Goal: Task Accomplishment & Management: Use online tool/utility

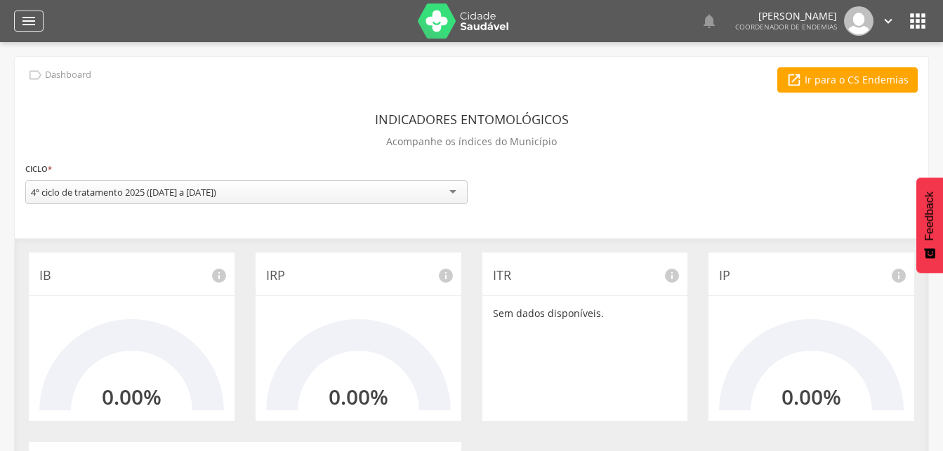
click at [20, 23] on div "" at bounding box center [28, 21] width 29 height 21
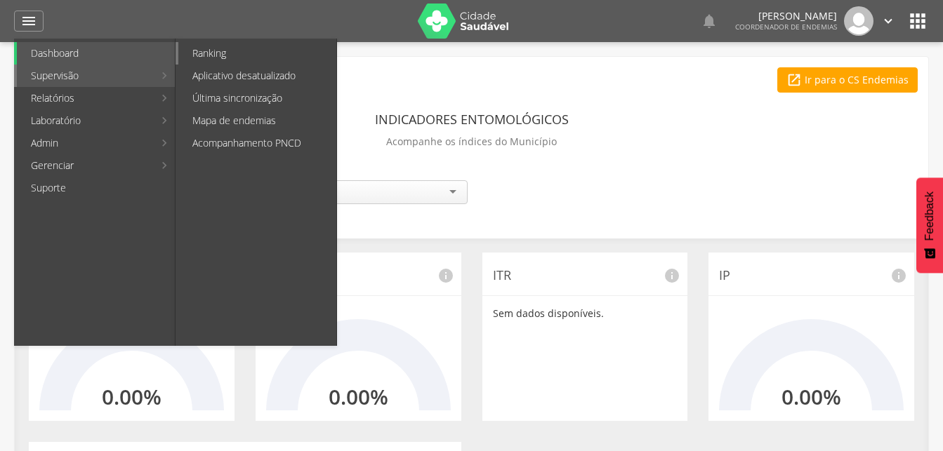
click at [197, 52] on link "Ranking" at bounding box center [257, 53] width 158 height 22
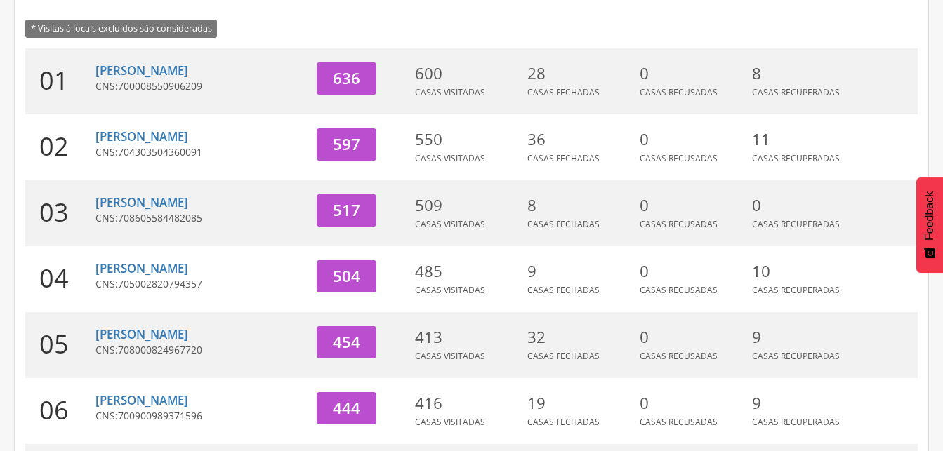
scroll to position [215, 0]
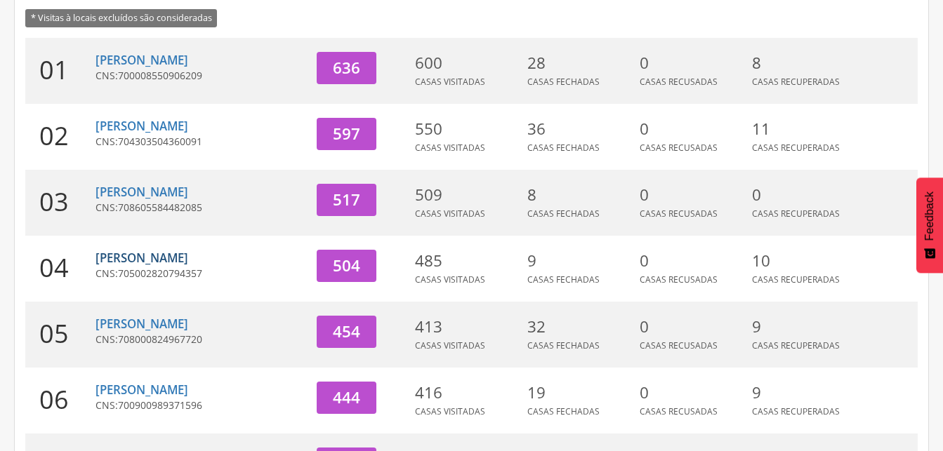
click at [149, 260] on link "[PERSON_NAME]" at bounding box center [141, 258] width 93 height 16
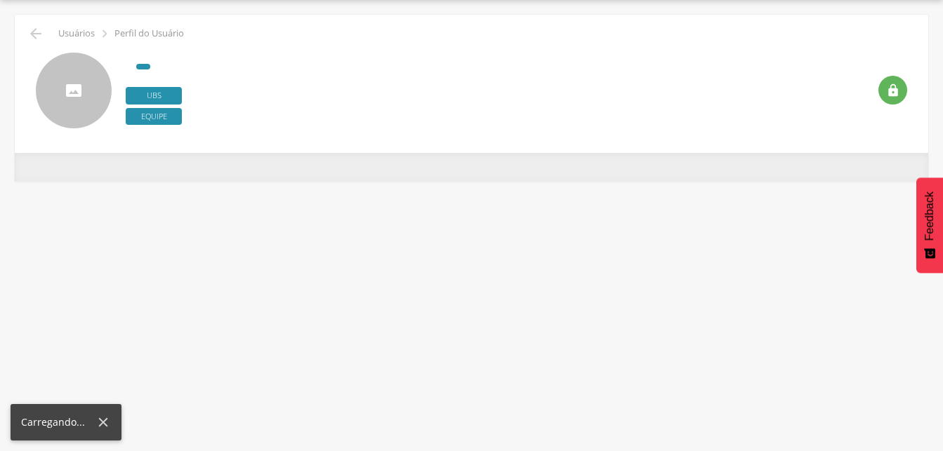
type input "**********"
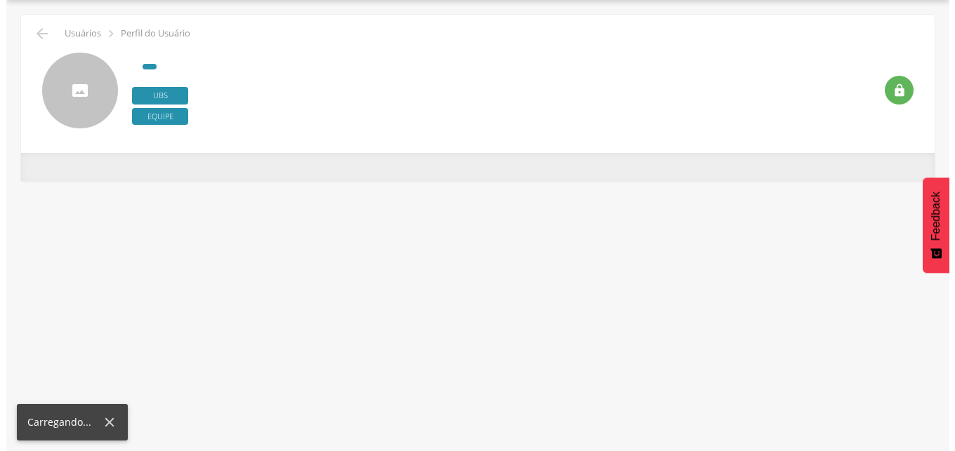
scroll to position [42, 0]
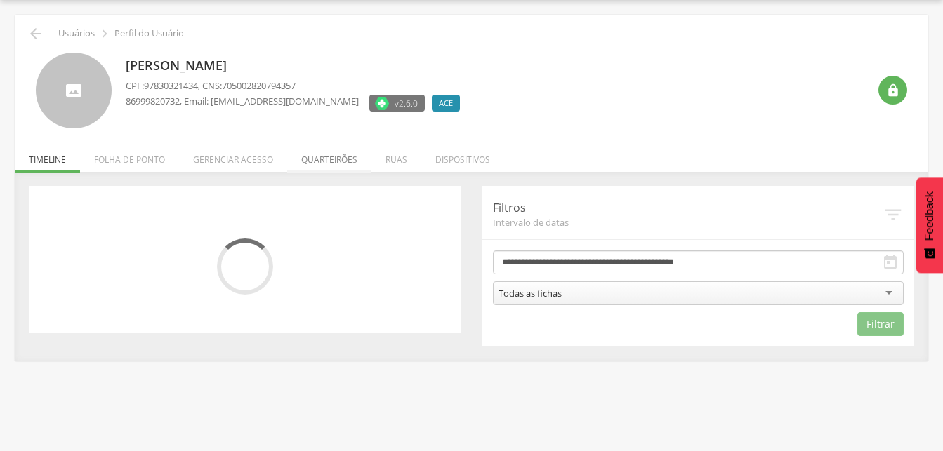
click at [331, 160] on li "Quarteirões" at bounding box center [329, 156] width 84 height 33
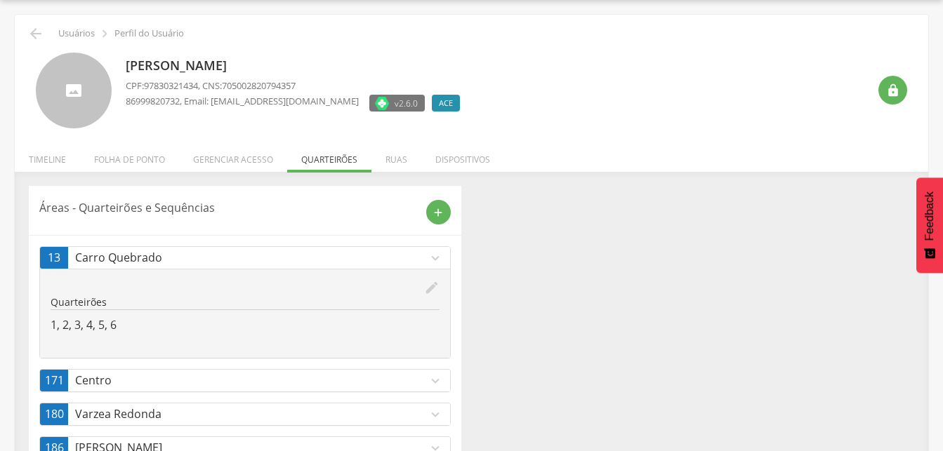
click at [434, 383] on icon "expand_more" at bounding box center [434, 380] width 15 height 15
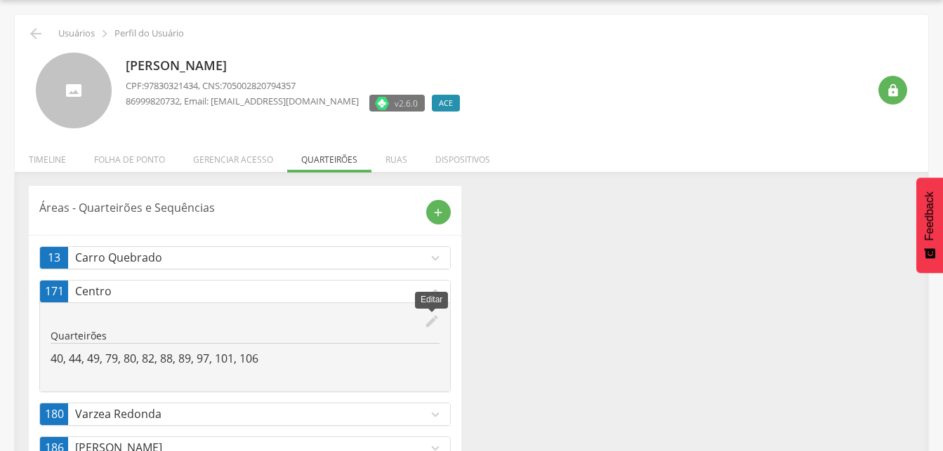
click at [431, 321] on icon "edit" at bounding box center [431, 321] width 15 height 15
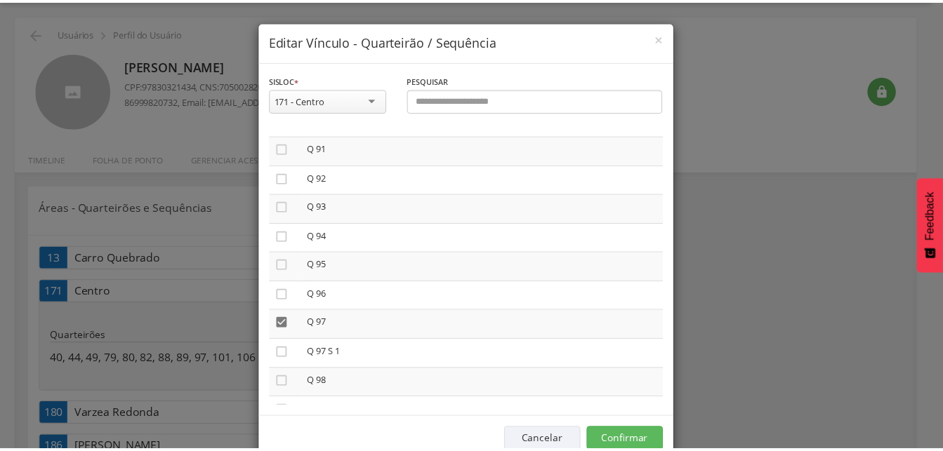
scroll to position [2641, 0]
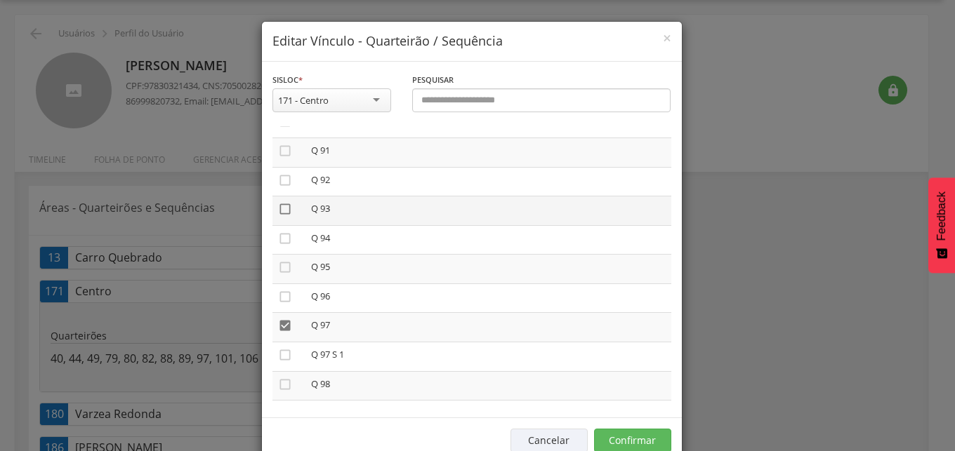
click at [278, 202] on icon "" at bounding box center [285, 209] width 14 height 14
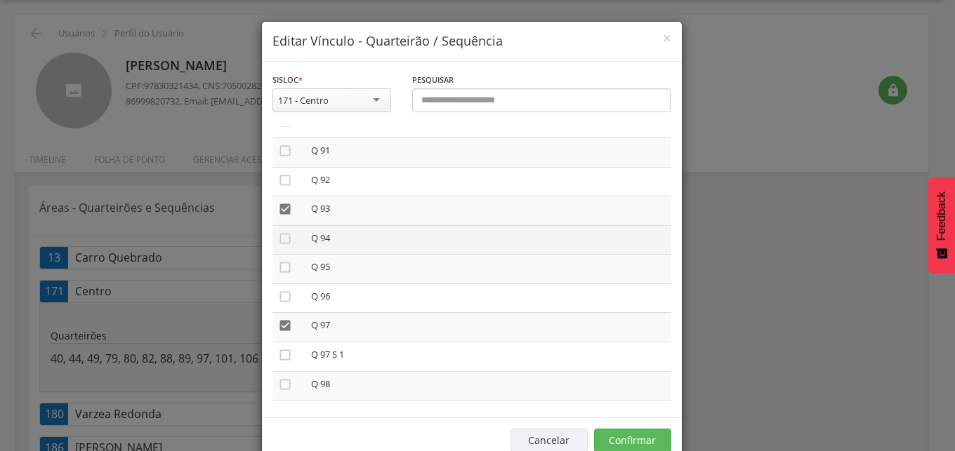
click at [275, 225] on td "" at bounding box center [288, 239] width 33 height 29
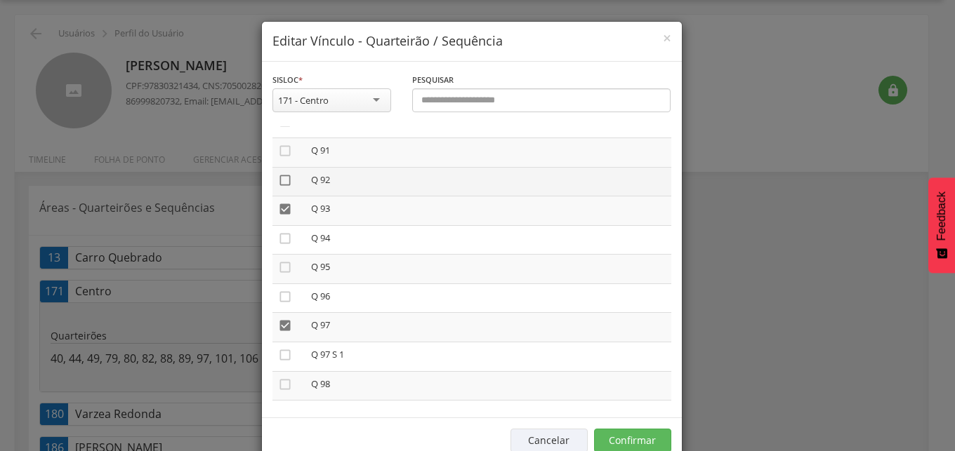
click at [278, 173] on icon "" at bounding box center [285, 180] width 14 height 14
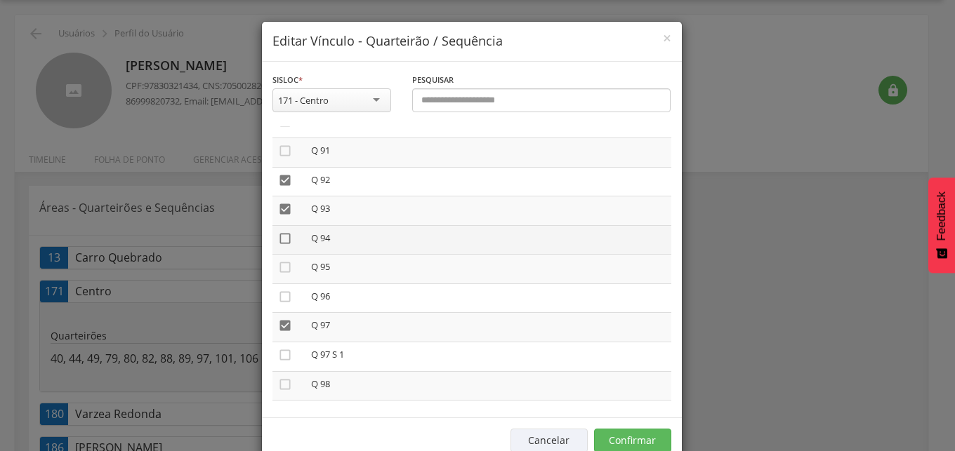
click at [279, 232] on icon "" at bounding box center [285, 239] width 14 height 14
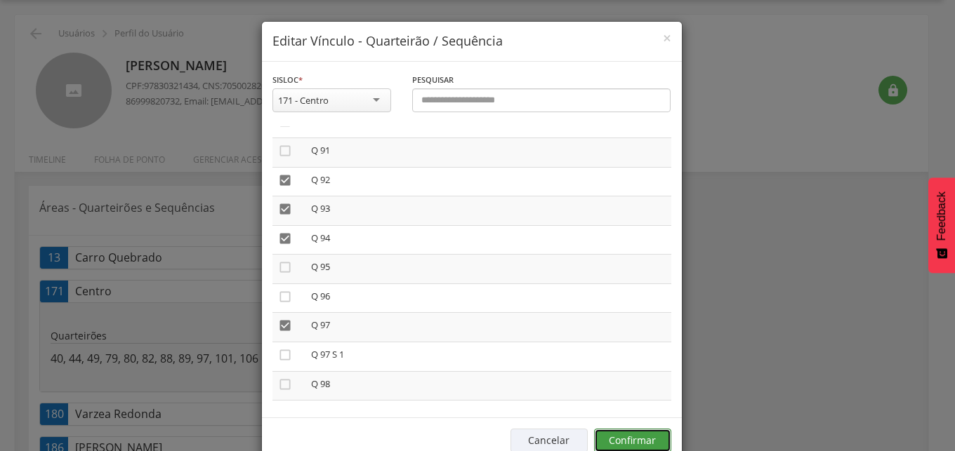
click at [634, 440] on button "Confirmar" at bounding box center [632, 441] width 77 height 24
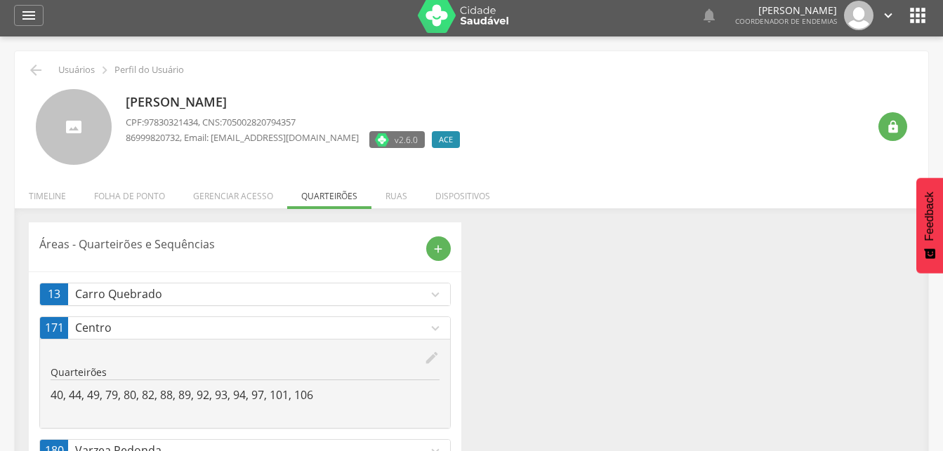
scroll to position [0, 0]
